Goal: Information Seeking & Learning: Learn about a topic

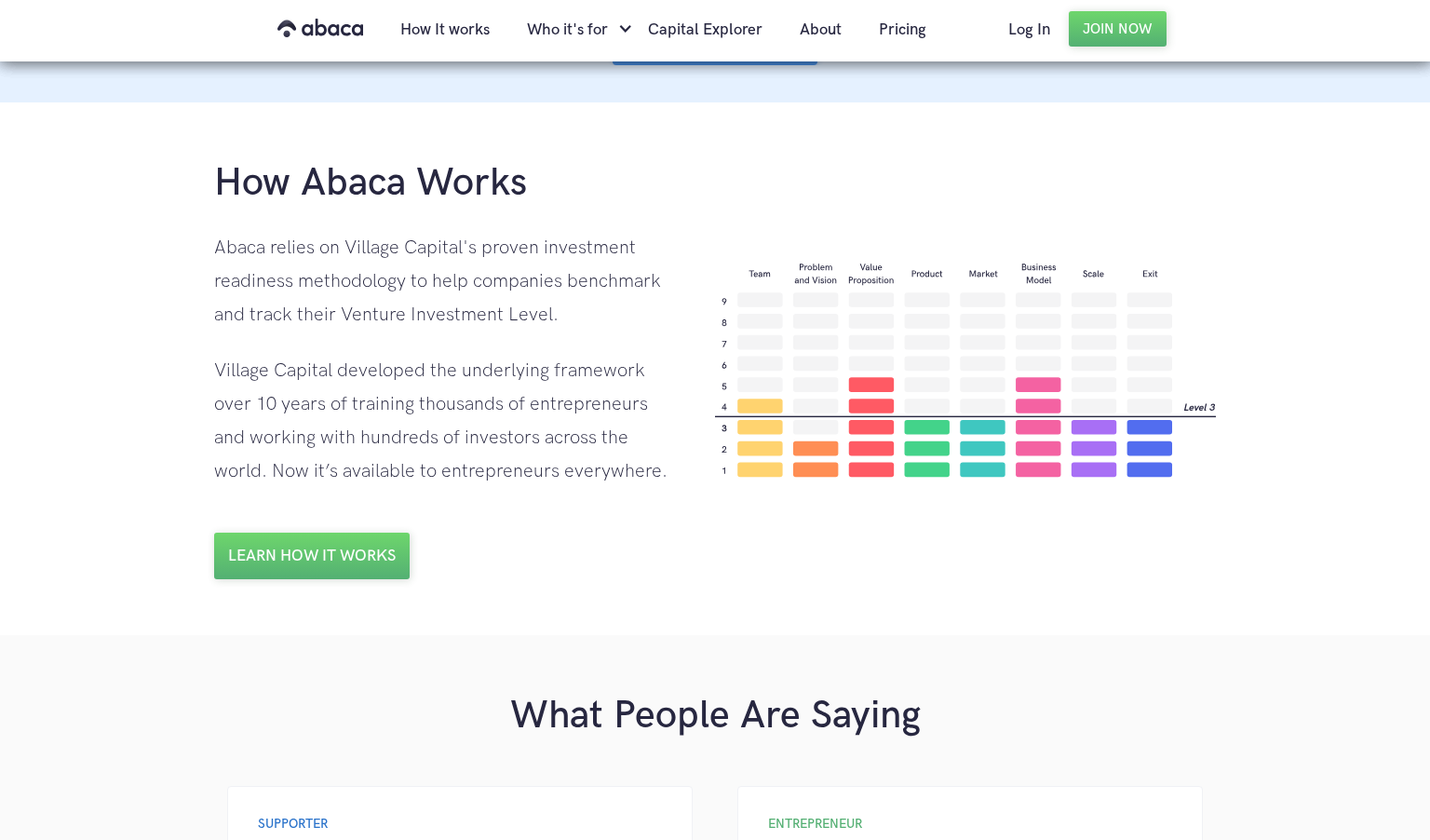
scroll to position [1250, 0]
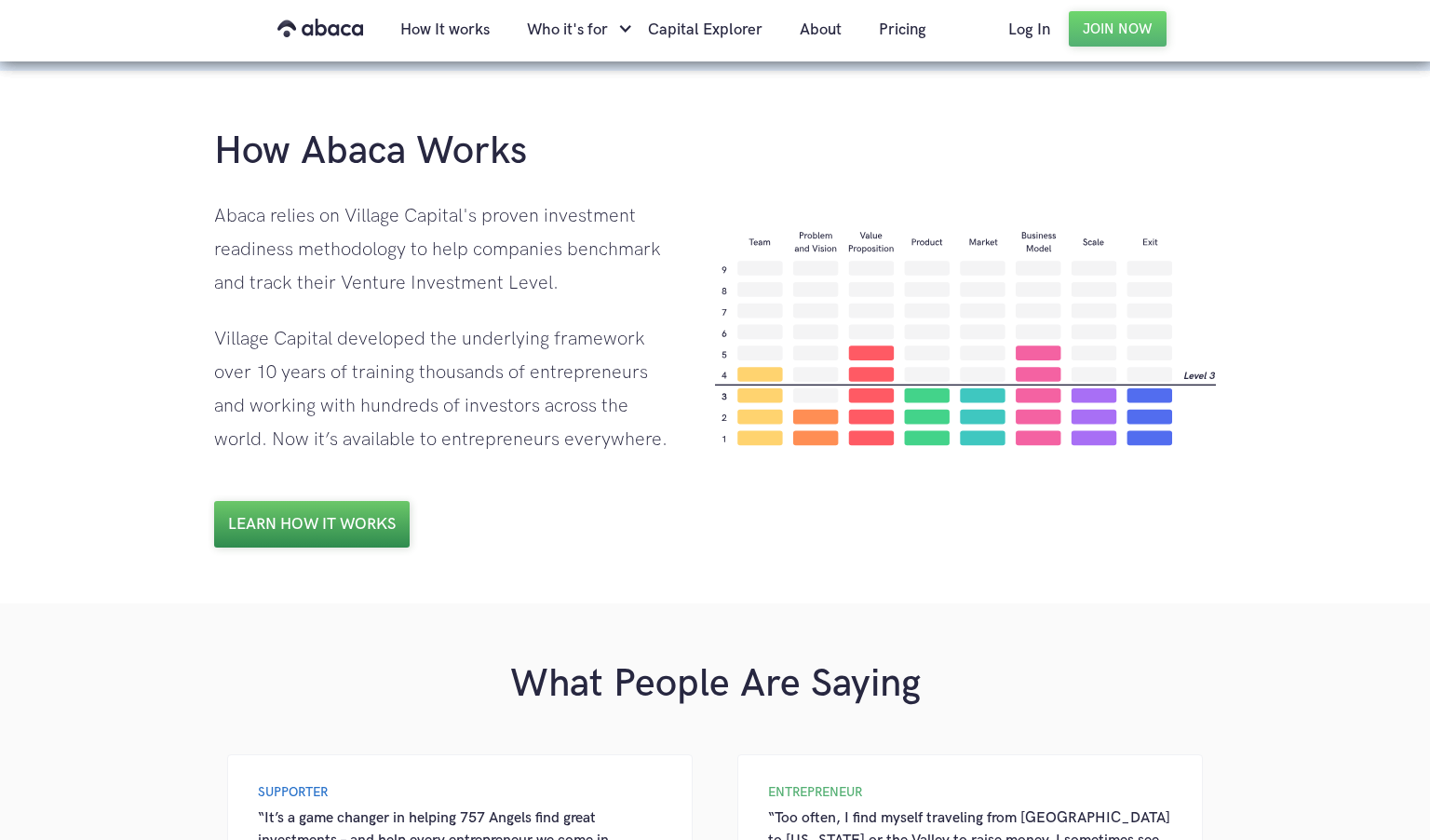
click at [280, 527] on link "Learn how it works" at bounding box center [312, 524] width 196 height 46
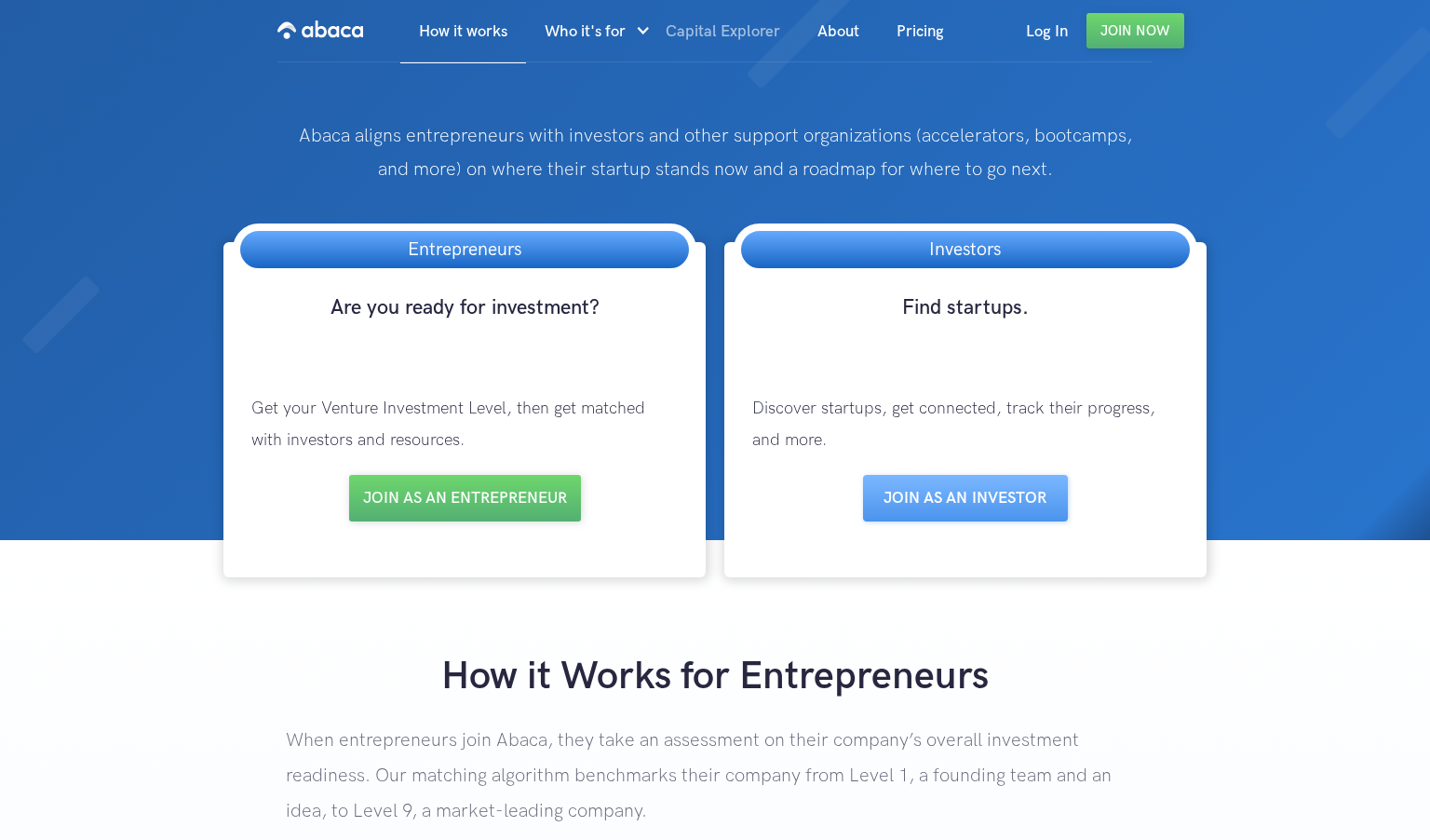
click at [718, 25] on link "Capital Explorer" at bounding box center [723, 31] width 152 height 63
